Goal: Transaction & Acquisition: Purchase product/service

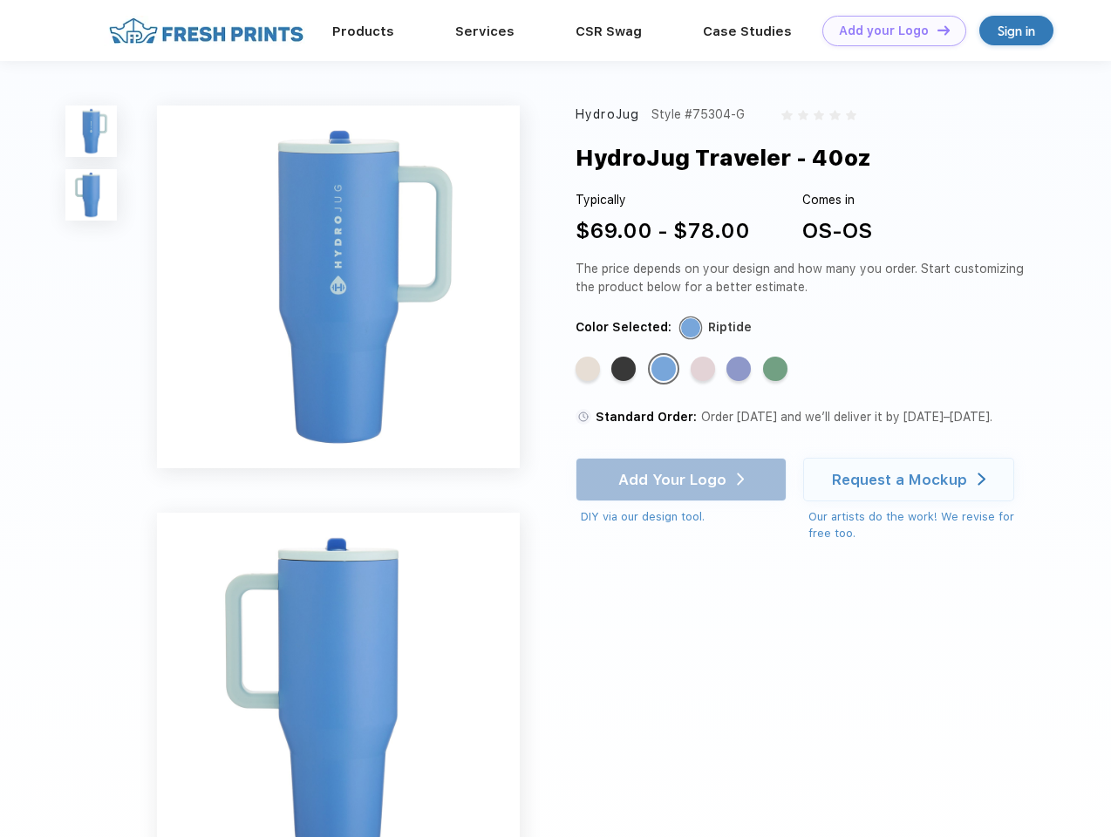
click at [888, 31] on link "Add your Logo Design Tool" at bounding box center [895, 31] width 144 height 31
click at [0, 0] on div "Design Tool" at bounding box center [0, 0] width 0 height 0
click at [936, 30] on link "Add your Logo Design Tool" at bounding box center [895, 31] width 144 height 31
click at [92, 131] on img at bounding box center [90, 131] width 51 height 51
click at [92, 195] on img at bounding box center [90, 194] width 51 height 51
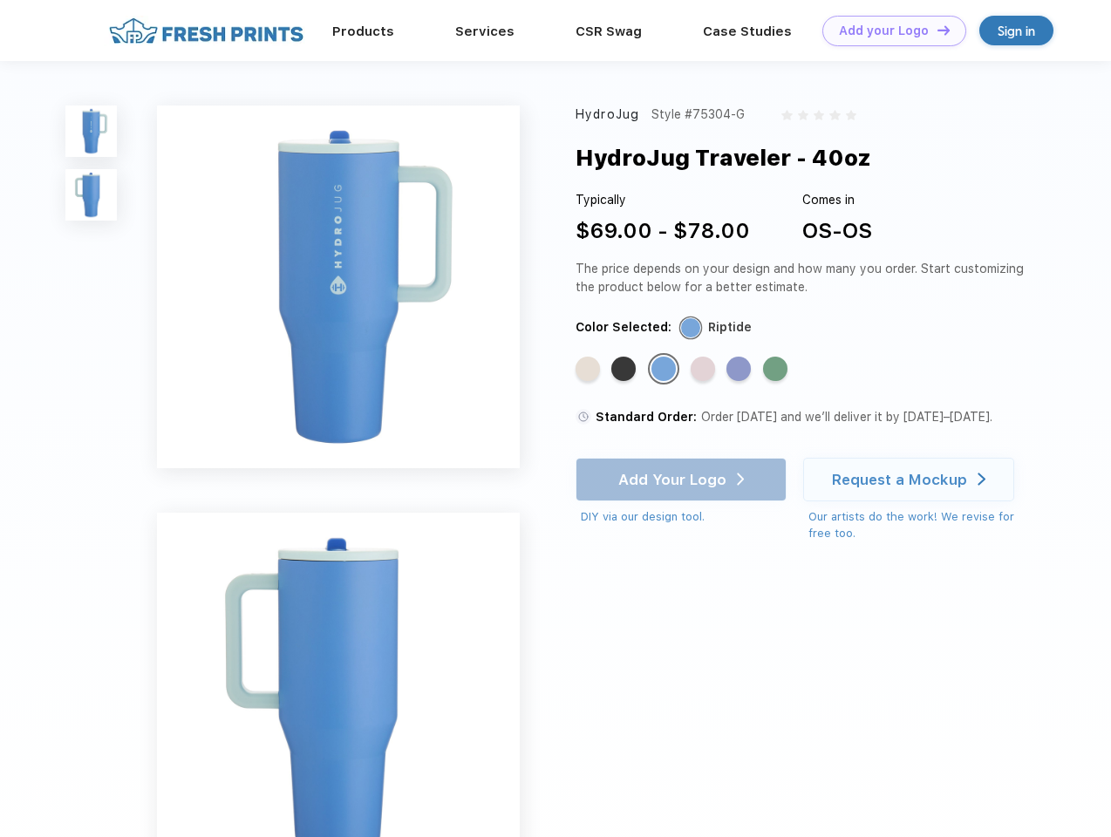
click at [590, 370] on div "Standard Color" at bounding box center [588, 369] width 24 height 24
click at [625, 370] on div "Standard Color" at bounding box center [623, 369] width 24 height 24
click at [666, 370] on div "Standard Color" at bounding box center [664, 369] width 24 height 24
click at [705, 370] on div "Standard Color" at bounding box center [703, 369] width 24 height 24
click at [741, 370] on div "Standard Color" at bounding box center [739, 369] width 24 height 24
